Goal: Information Seeking & Learning: Learn about a topic

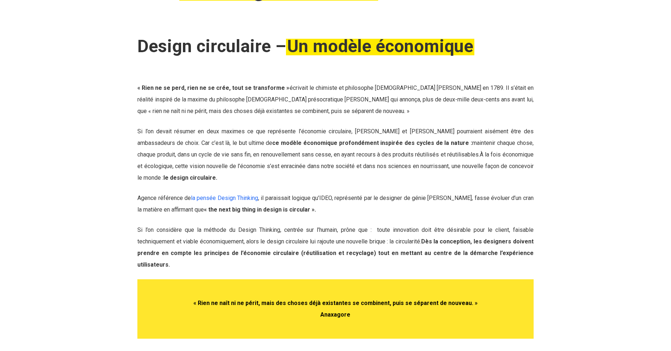
scroll to position [105, 0]
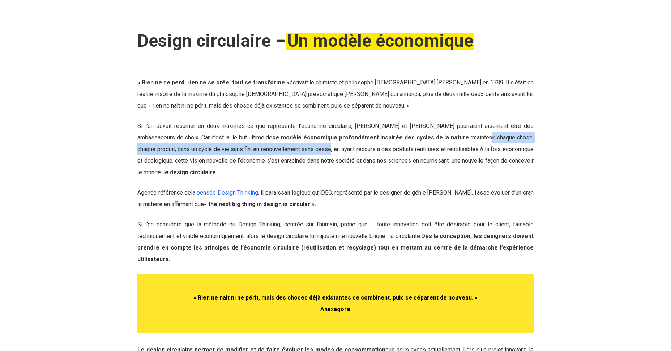
drag, startPoint x: 274, startPoint y: 172, endPoint x: 432, endPoint y: 168, distance: 158.1
click at [432, 168] on p "Si l’on devait résumer en deux maximes ce que représente l’économie circulaire,…" at bounding box center [335, 153] width 396 height 67
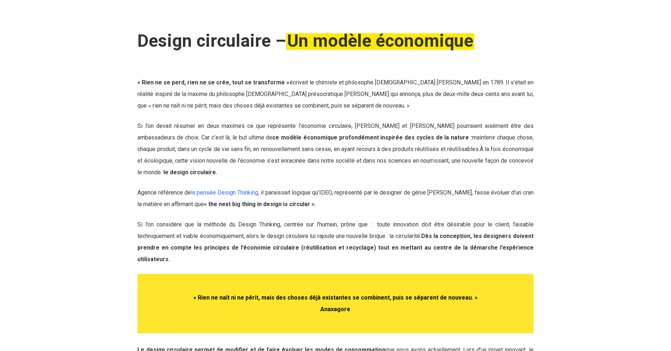
drag, startPoint x: 432, startPoint y: 168, endPoint x: 415, endPoint y: 190, distance: 27.5
click at [415, 175] on span "À la fois économique et écologique, cette vision nouvelle de l’économie s’est e…" at bounding box center [335, 160] width 396 height 30
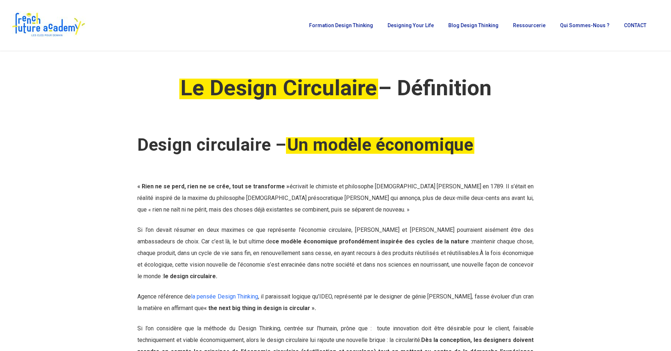
scroll to position [0, 0]
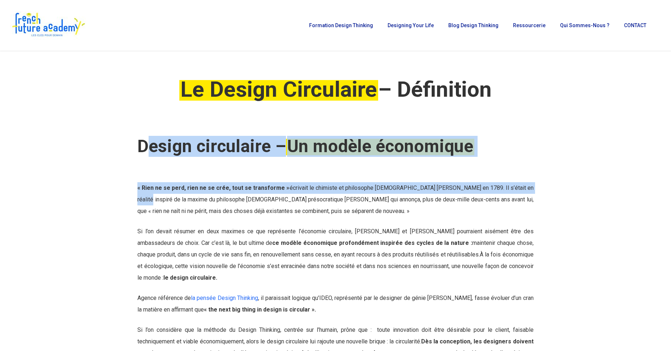
drag, startPoint x: 145, startPoint y: 178, endPoint x: 519, endPoint y: 200, distance: 374.7
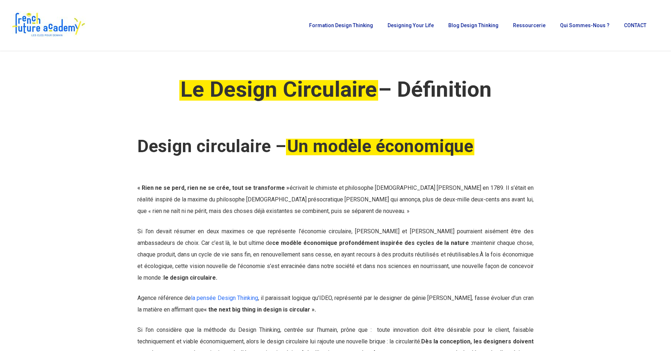
drag, startPoint x: 519, startPoint y: 200, endPoint x: 532, endPoint y: 166, distance: 36.1
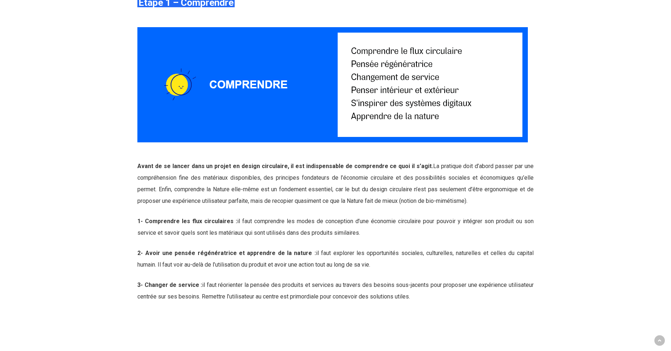
scroll to position [999, 0]
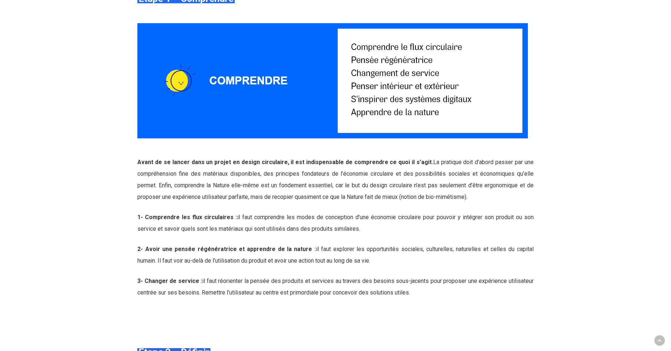
click at [287, 185] on span "Avant de se lancer dans un projet en design circulaire, il est indispensable de…" at bounding box center [335, 179] width 396 height 42
drag, startPoint x: 233, startPoint y: 13, endPoint x: 154, endPoint y: 25, distance: 80.0
click at [154, 25] on div "Etape 1 – Comprendre Avant de se lancer dans un projet en design circulaire, il…" at bounding box center [335, 145] width 396 height 306
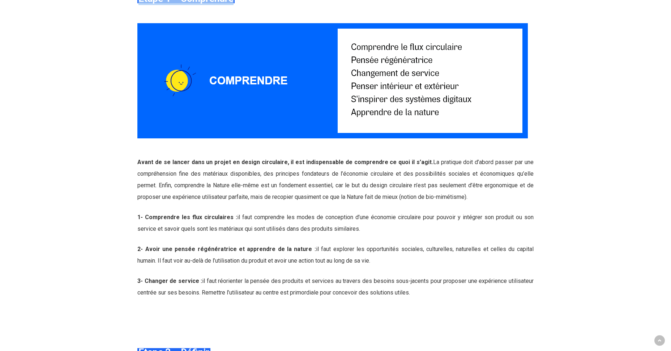
drag, startPoint x: 140, startPoint y: 10, endPoint x: 274, endPoint y: 13, distance: 133.5
click at [209, 220] on b "1- Comprendre les flux circulaires :" at bounding box center [187, 216] width 100 height 7
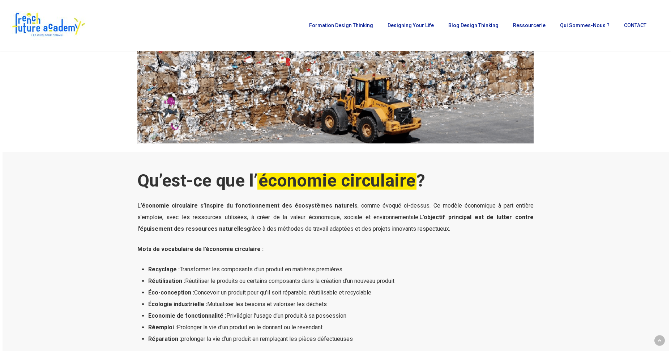
scroll to position [526, 0]
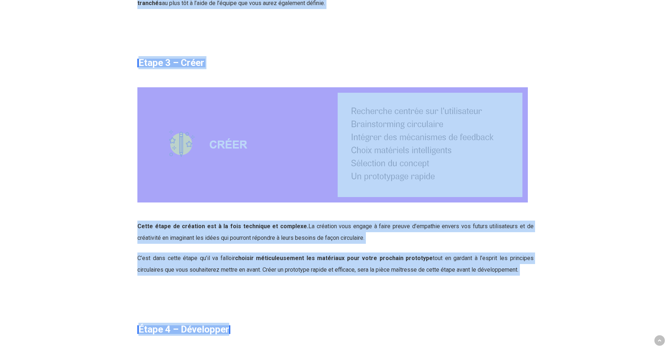
scroll to position [1599, 0]
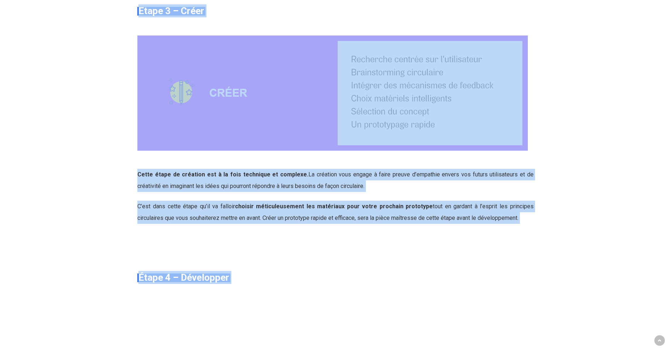
drag, startPoint x: 139, startPoint y: 153, endPoint x: 372, endPoint y: 329, distance: 291.6
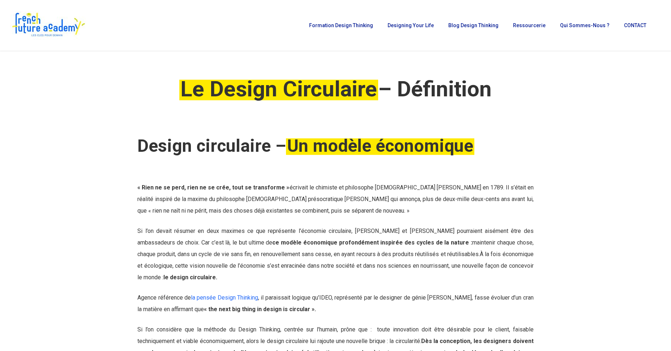
scroll to position [0, 0]
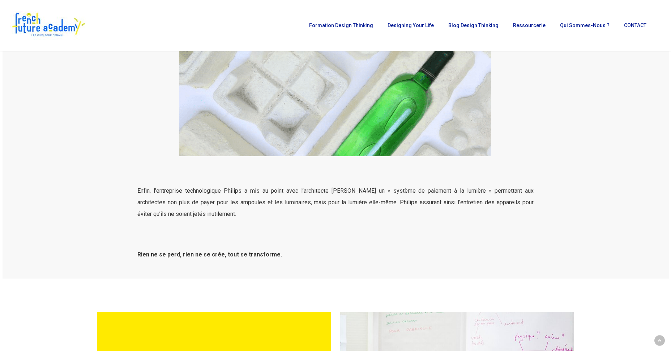
scroll to position [2314, 0]
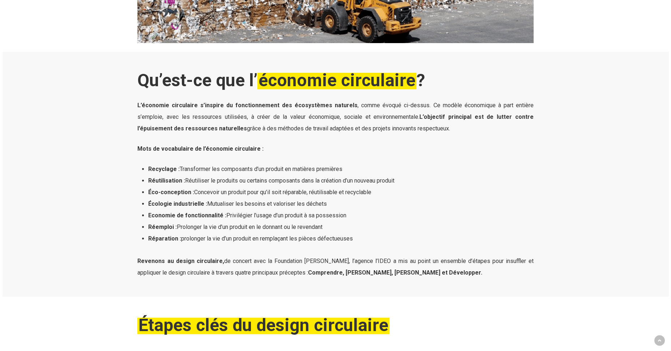
scroll to position [631, 0]
